Goal: Task Accomplishment & Management: Manage account settings

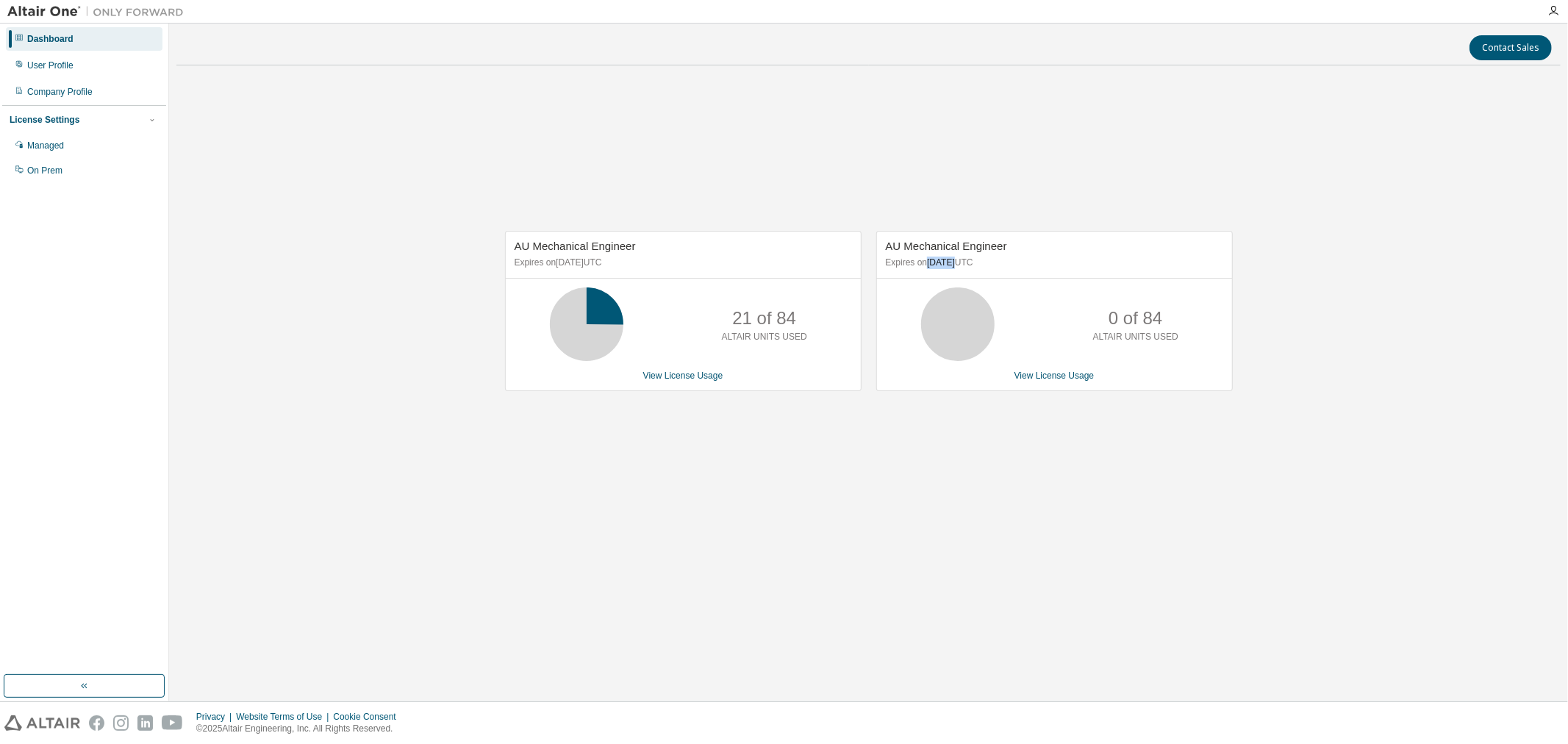
drag, startPoint x: 925, startPoint y: 261, endPoint x: 956, endPoint y: 257, distance: 31.3
click at [956, 257] on p "Expires on [DATE] UTC" at bounding box center [1053, 262] width 334 height 12
click at [875, 208] on div "AU Mechanical Engineer Expires on [DATE] UTC 21 of 84 ALTAIR UNITS USED View Li…" at bounding box center [868, 319] width 1385 height 484
click at [701, 381] on link "View License Usage" at bounding box center [683, 375] width 80 height 10
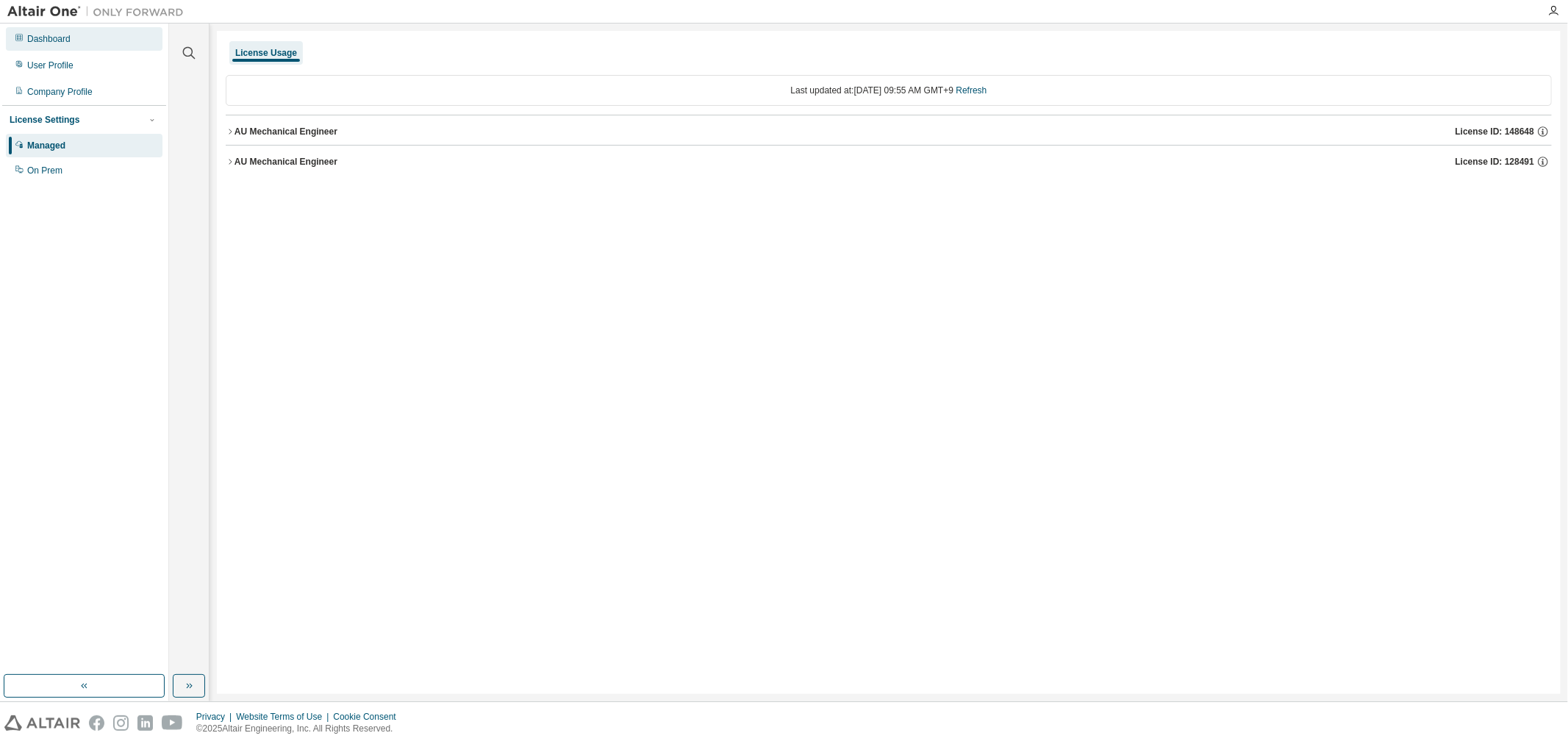
click at [130, 31] on div "Dashboard" at bounding box center [84, 38] width 156 height 23
